Goal: Download file/media

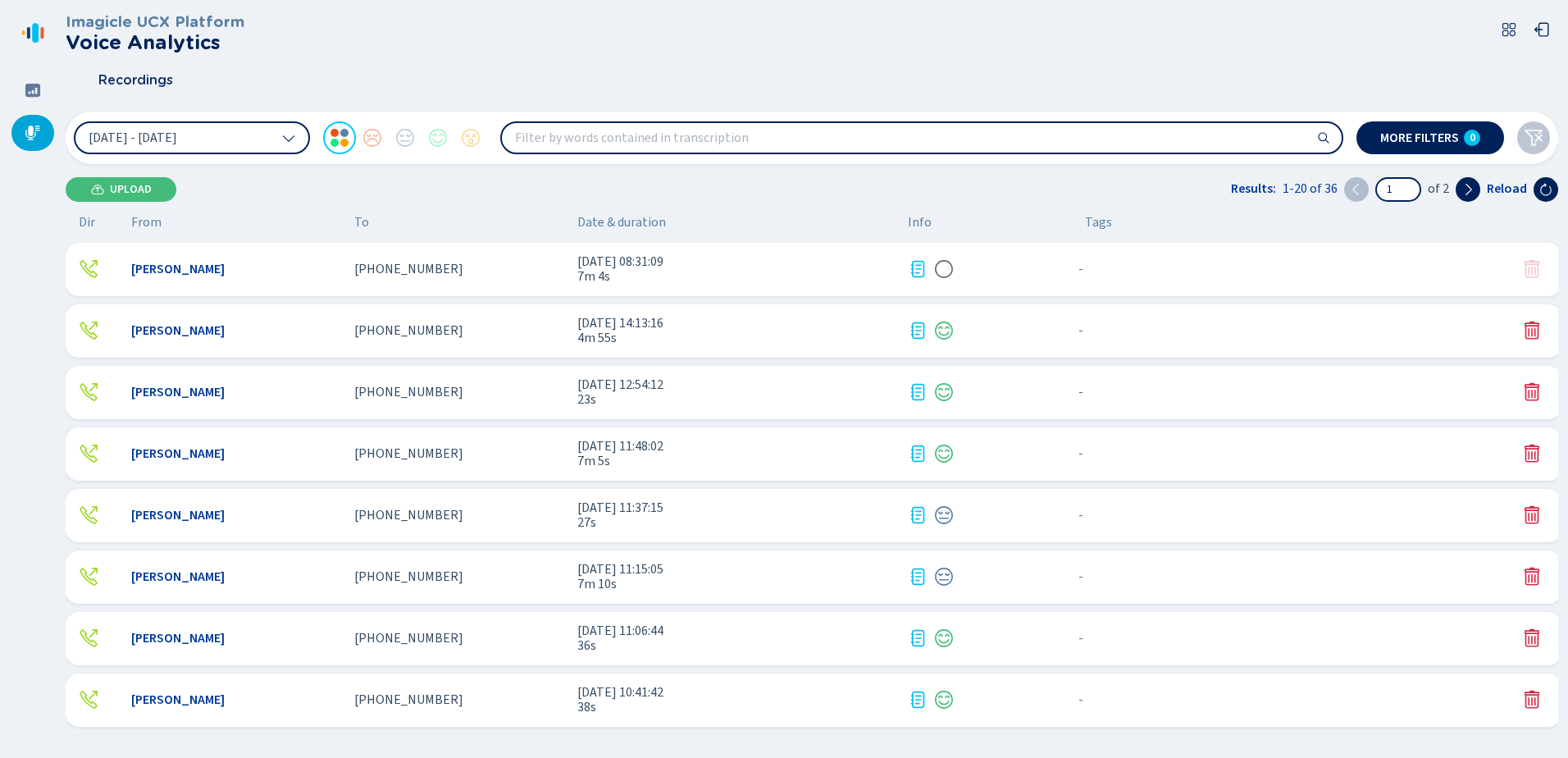
click at [547, 270] on div "[PHONE_NUMBER]" at bounding box center [459, 269] width 210 height 14
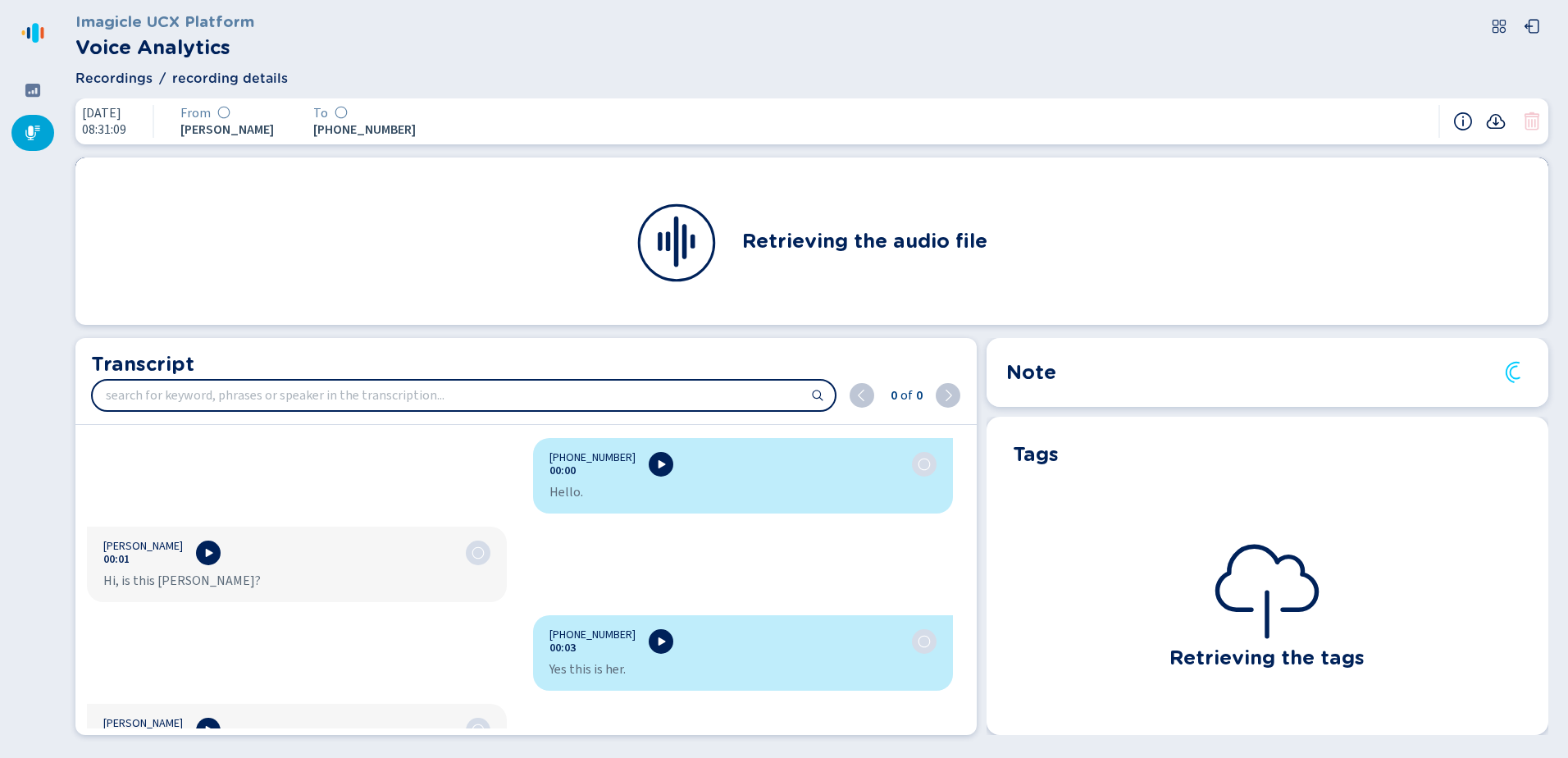
click at [1497, 117] on icon at bounding box center [1496, 121] width 20 height 20
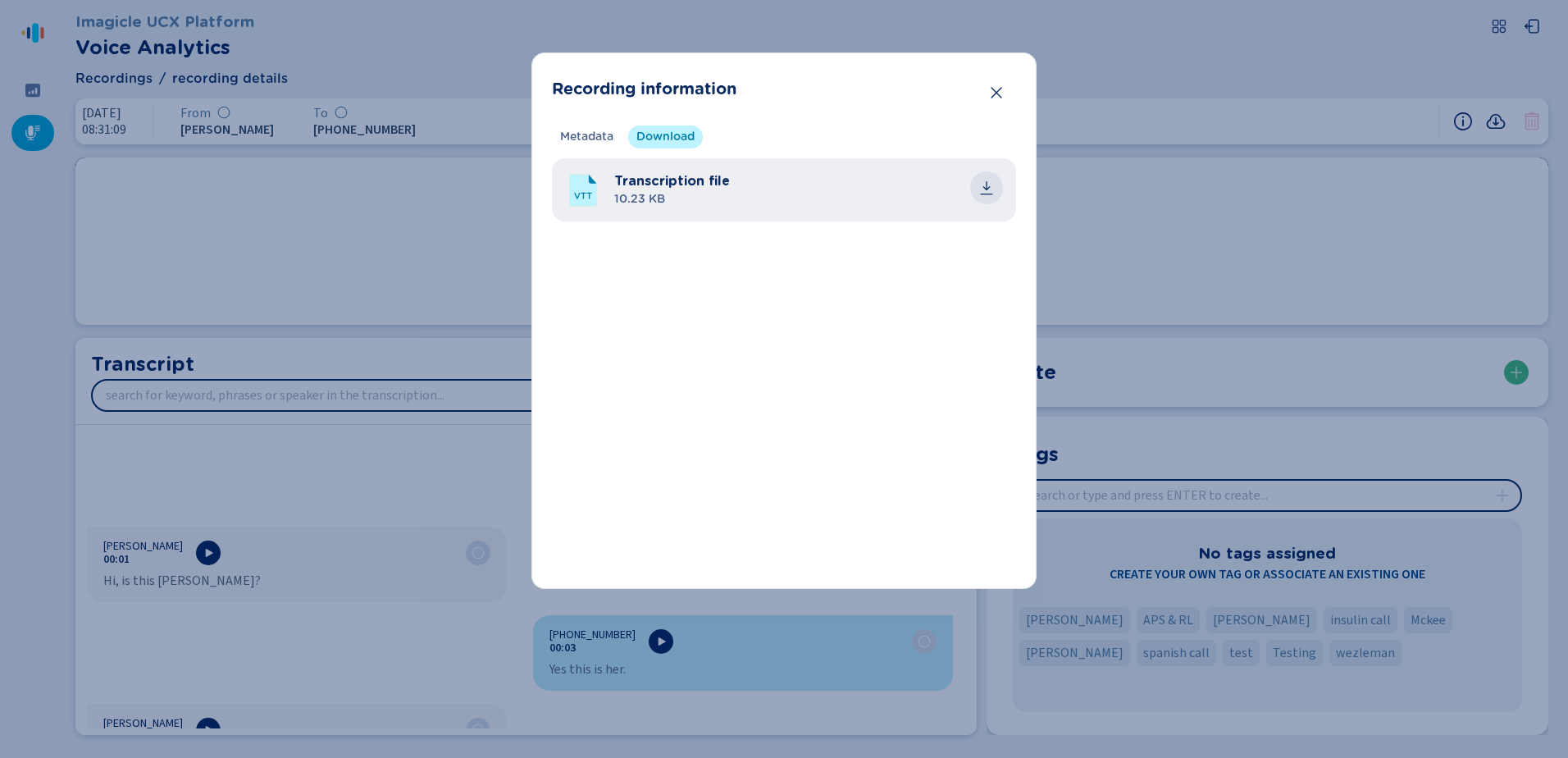
click at [997, 185] on button "common.download" at bounding box center [987, 188] width 33 height 33
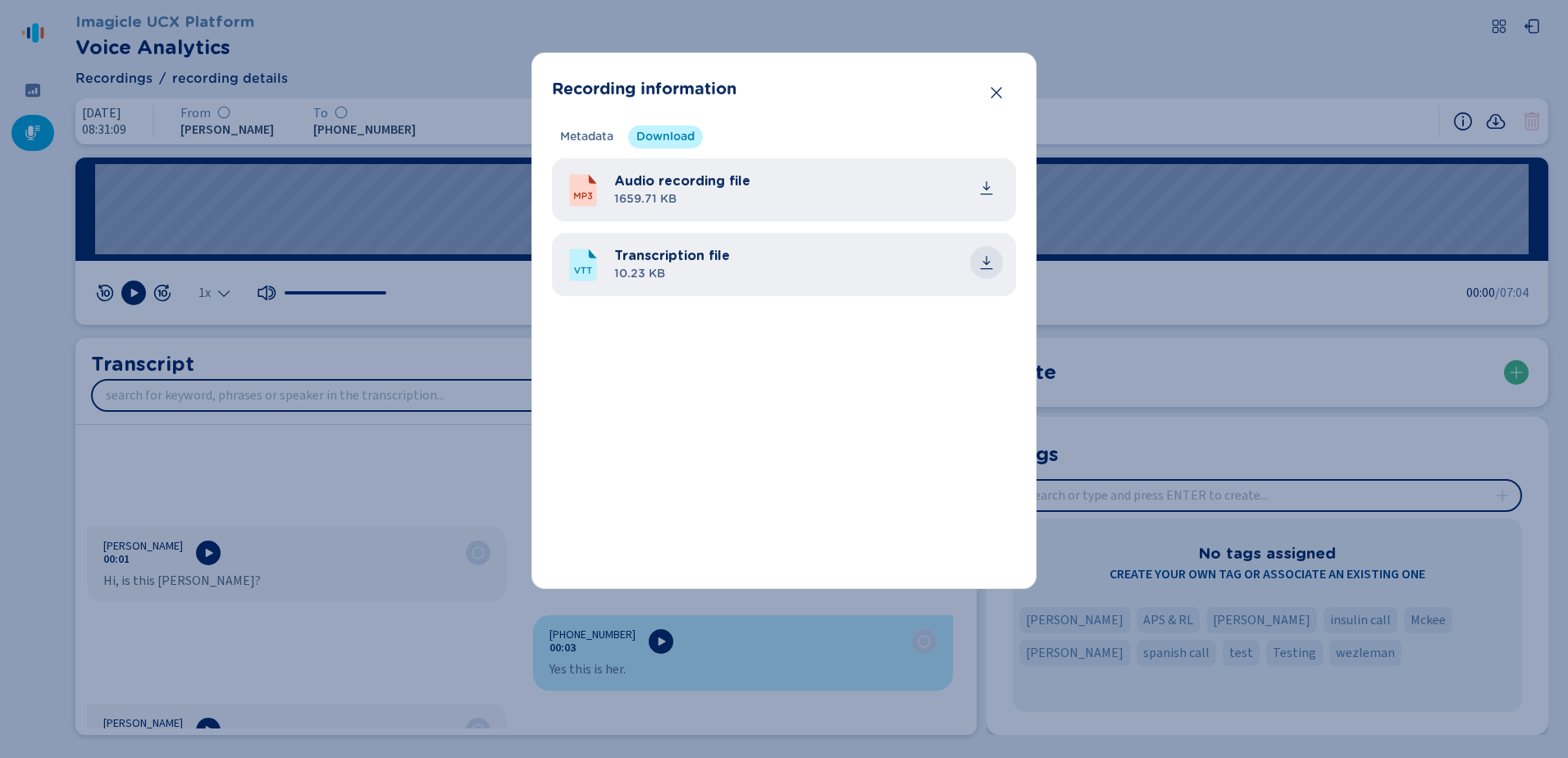
click at [985, 260] on icon "common.download" at bounding box center [987, 262] width 16 height 16
click at [995, 98] on icon "Close" at bounding box center [997, 92] width 16 height 16
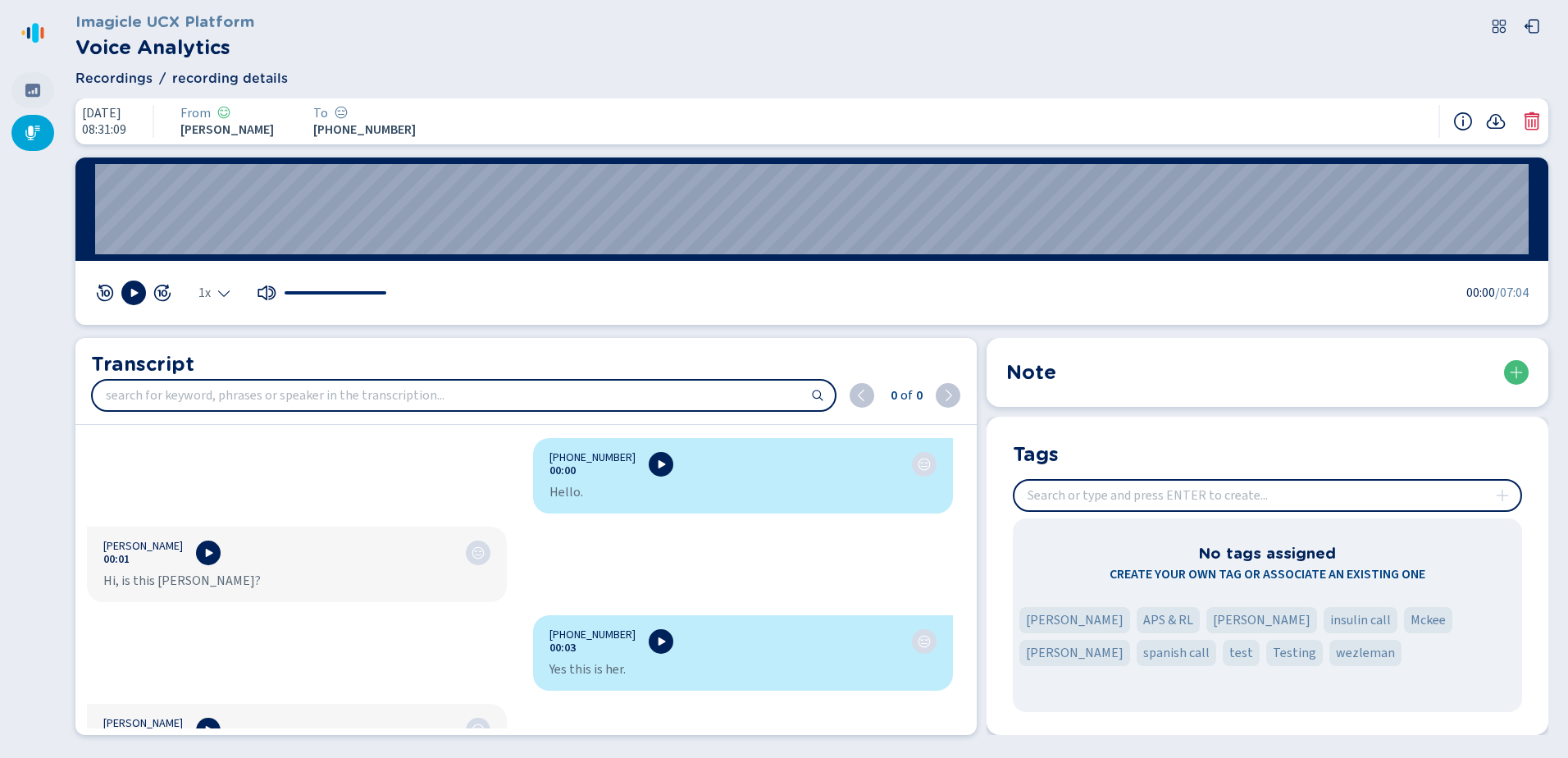
click at [25, 90] on icon at bounding box center [33, 90] width 14 height 14
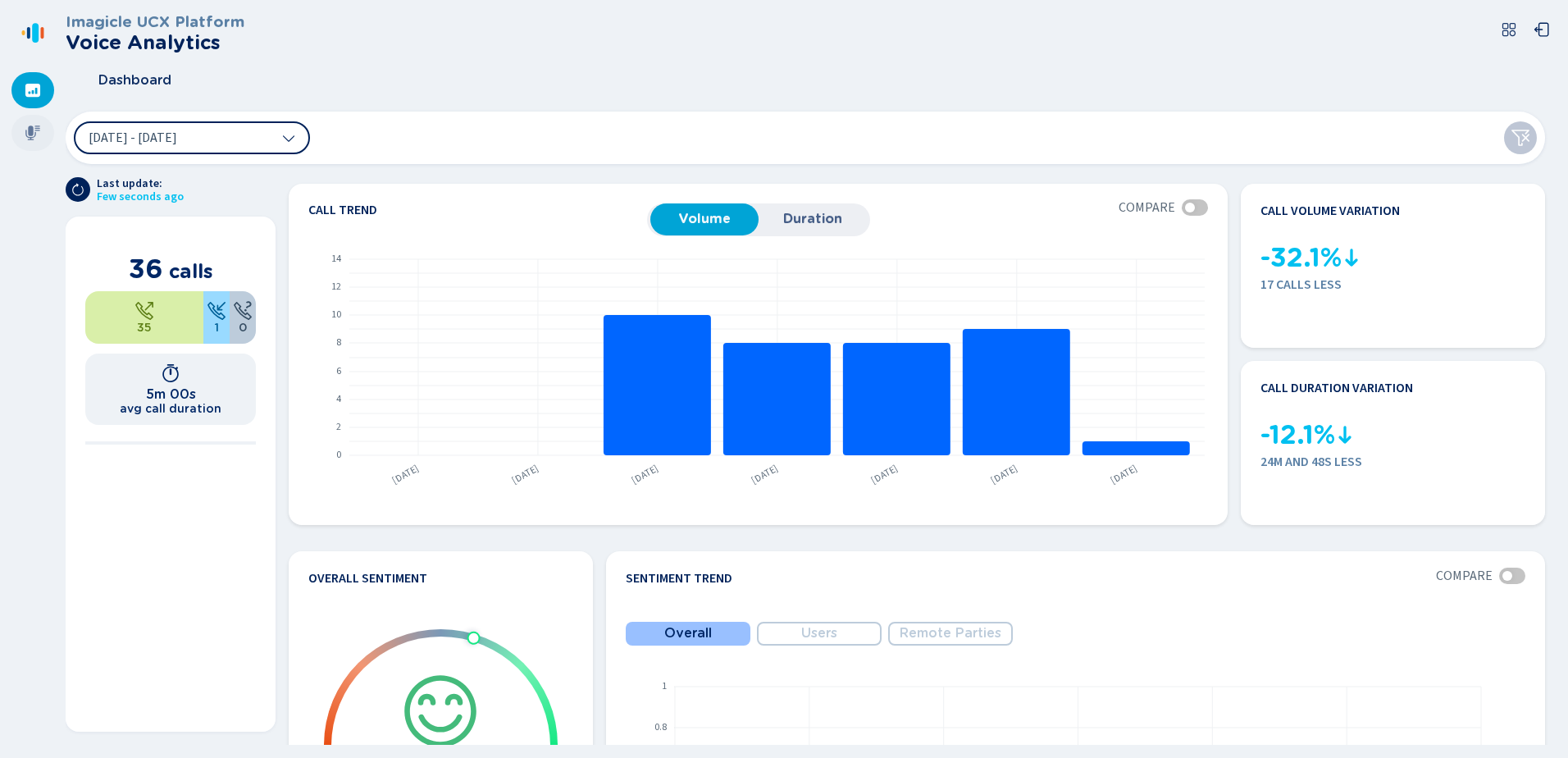
click at [22, 130] on div at bounding box center [33, 133] width 43 height 36
